Goal: Find specific page/section: Find specific page/section

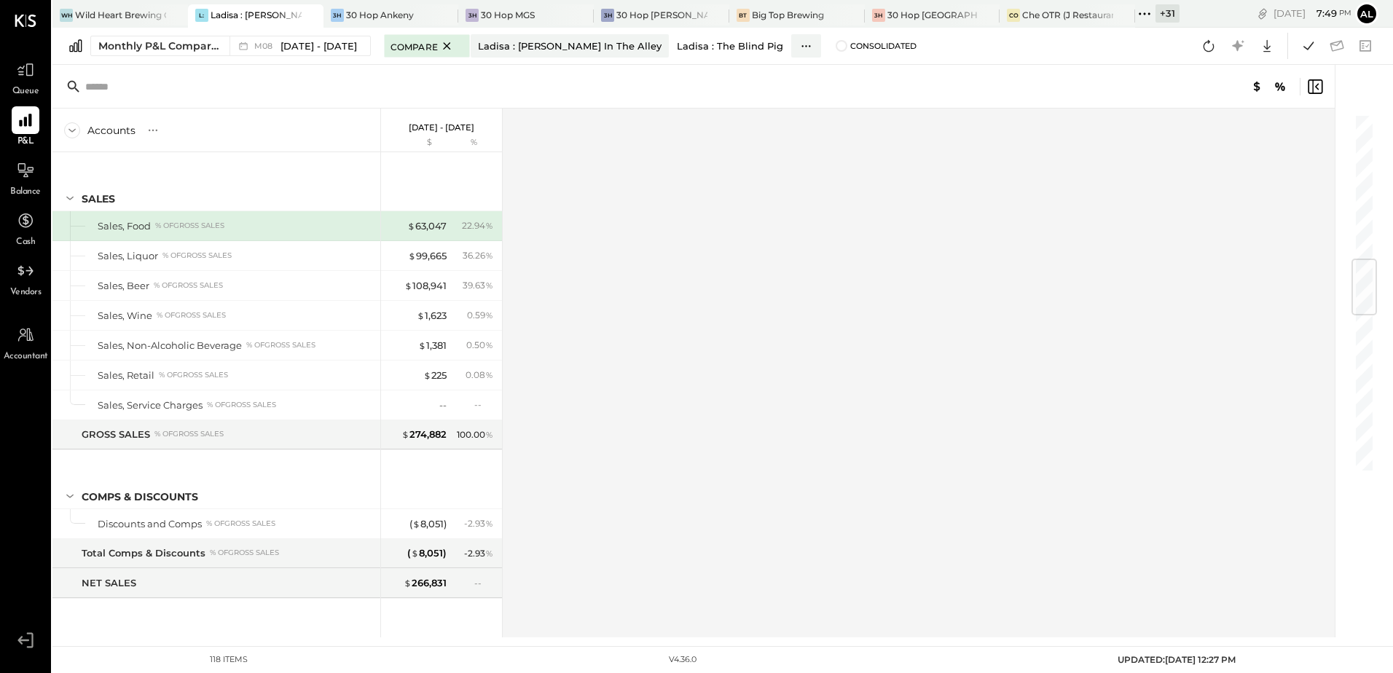
scroll to position [1239, 0]
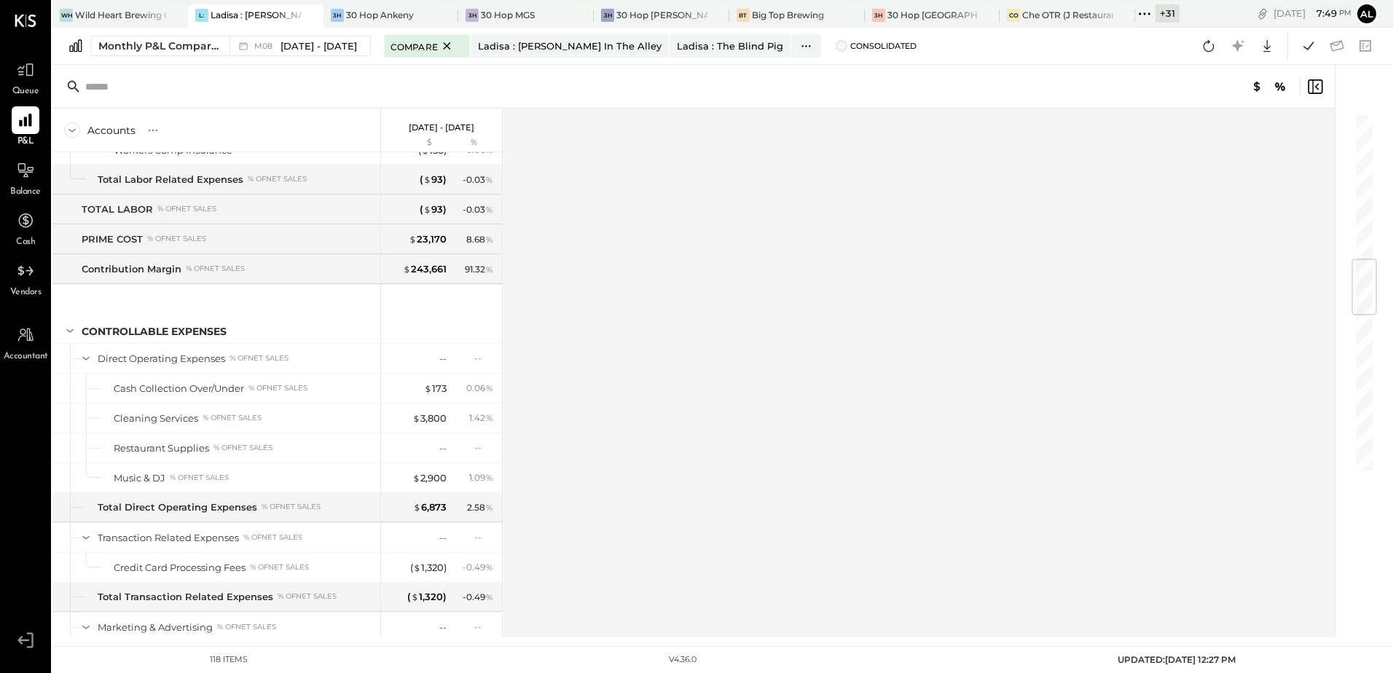
click at [836, 50] on span at bounding box center [842, 46] width 12 height 12
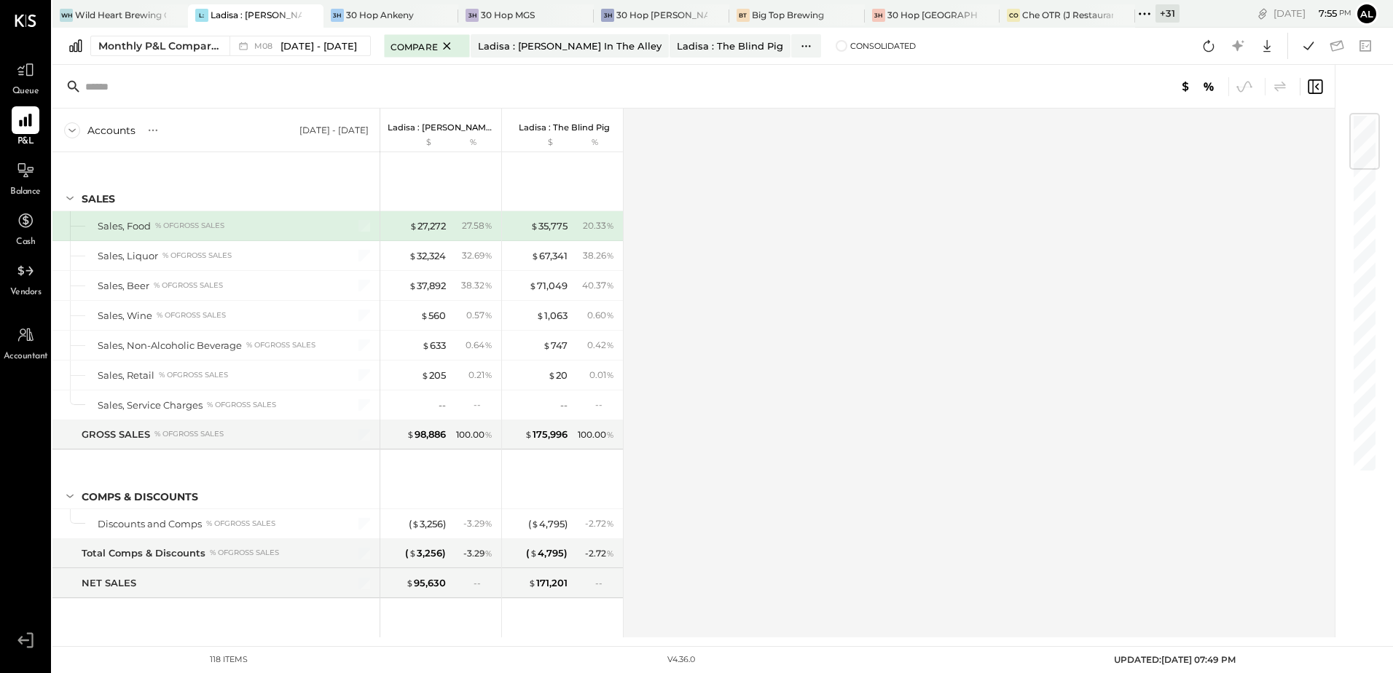
click at [1150, 17] on icon at bounding box center [1144, 13] width 19 height 19
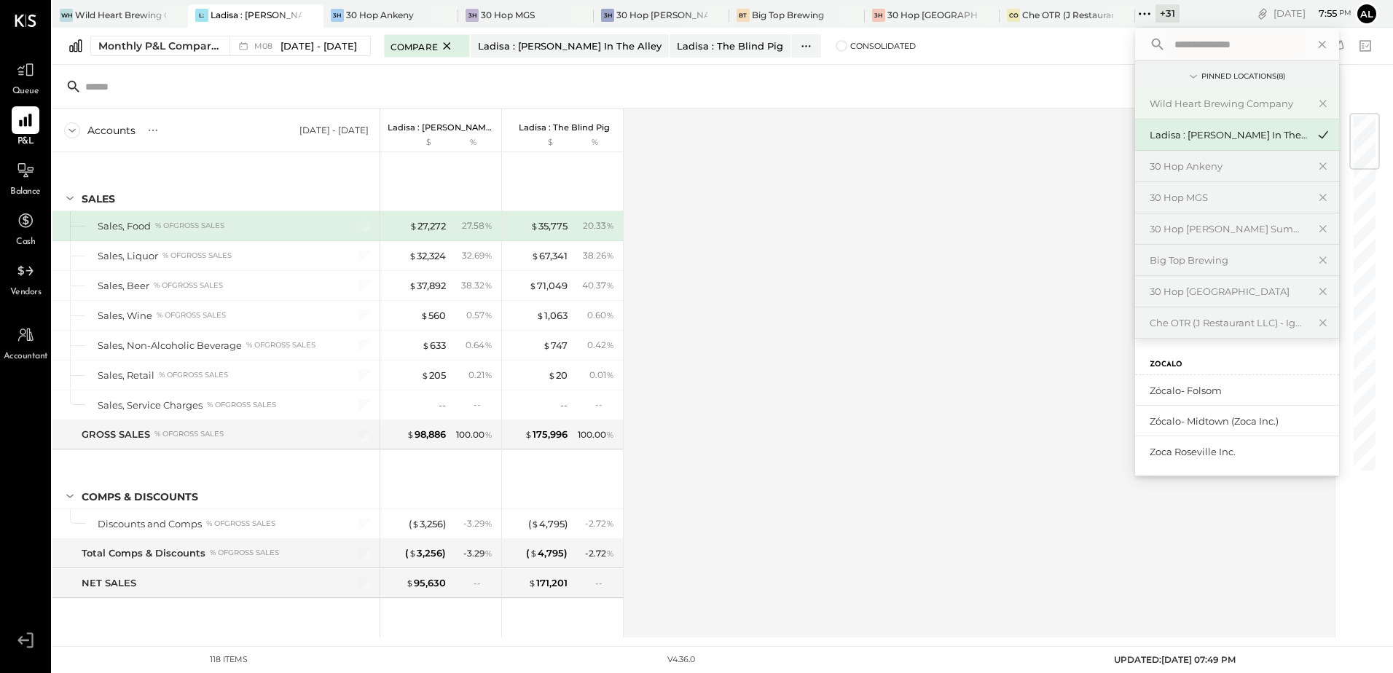
click at [1168, 98] on div "Wild Heart Brewing Company" at bounding box center [1228, 104] width 157 height 14
